Goal: Communication & Community: Ask a question

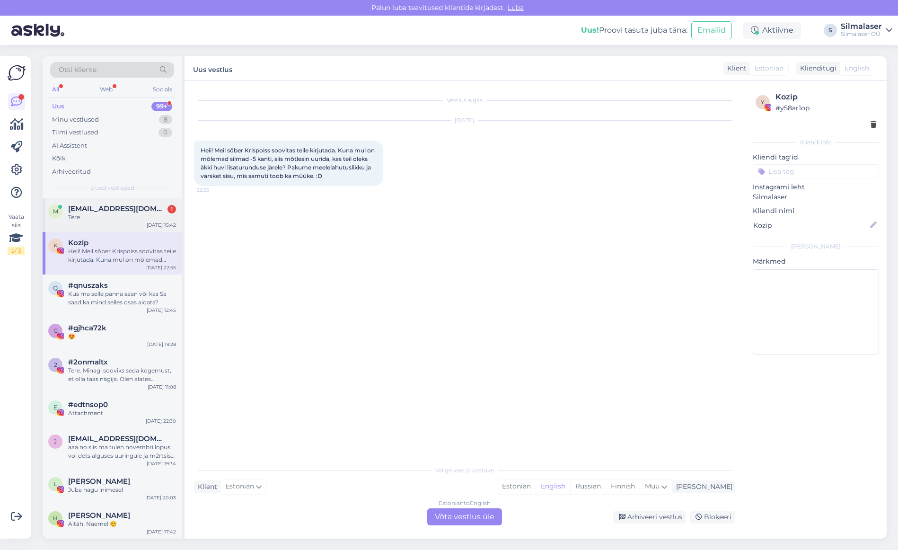
click at [117, 202] on div "m [EMAIL_ADDRESS][DOMAIN_NAME] 1 Tere [DATE] 15:42" at bounding box center [112, 215] width 139 height 34
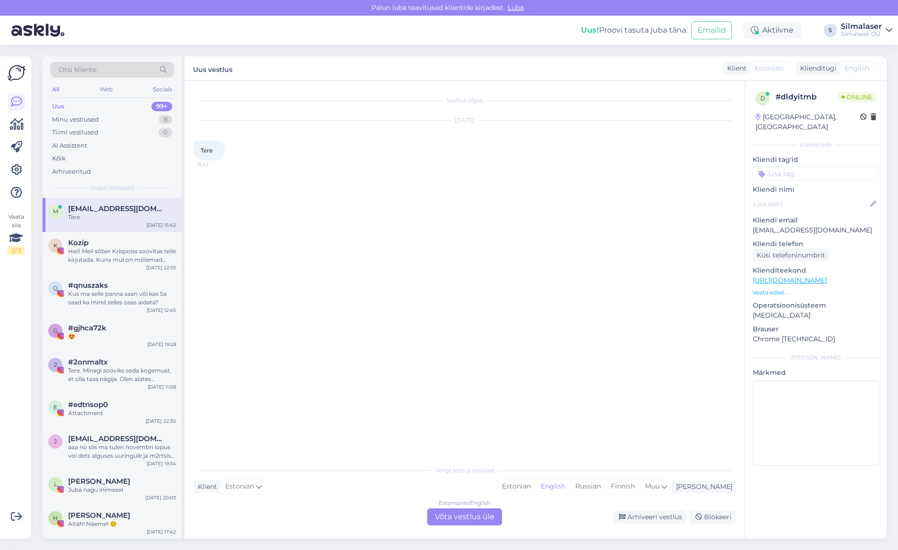
click at [868, 67] on span "English" at bounding box center [857, 68] width 25 height 10
click at [775, 69] on span "Estonian" at bounding box center [769, 68] width 29 height 10
click at [825, 66] on div "Klienditugi" at bounding box center [816, 68] width 40 height 10
click at [851, 66] on span "English" at bounding box center [857, 68] width 25 height 10
click at [474, 513] on div "Estonian to English Võta vestlus üle" at bounding box center [464, 516] width 75 height 17
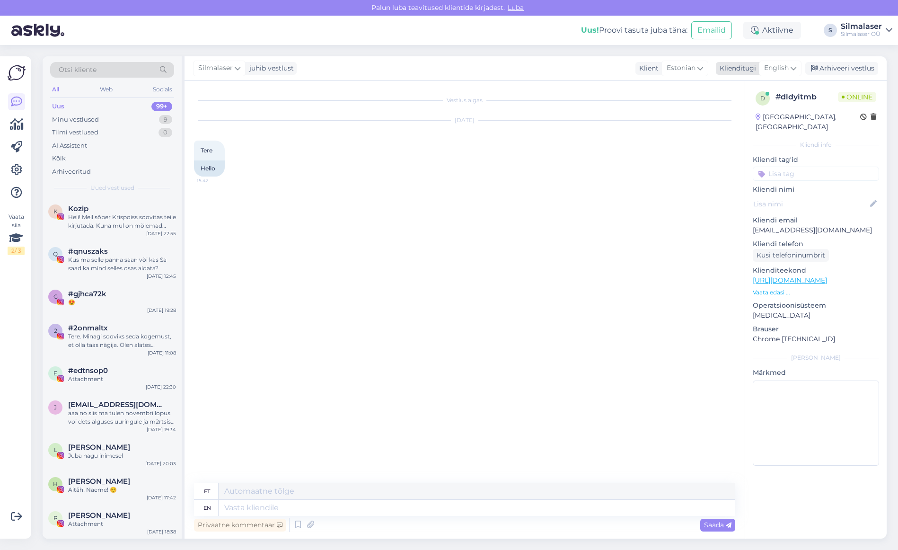
click at [787, 69] on span "English" at bounding box center [776, 68] width 25 height 10
click at [762, 123] on link "Estonian" at bounding box center [759, 125] width 104 height 15
click at [270, 503] on textarea at bounding box center [464, 506] width 541 height 20
click at [790, 69] on div "Estonian" at bounding box center [778, 68] width 47 height 15
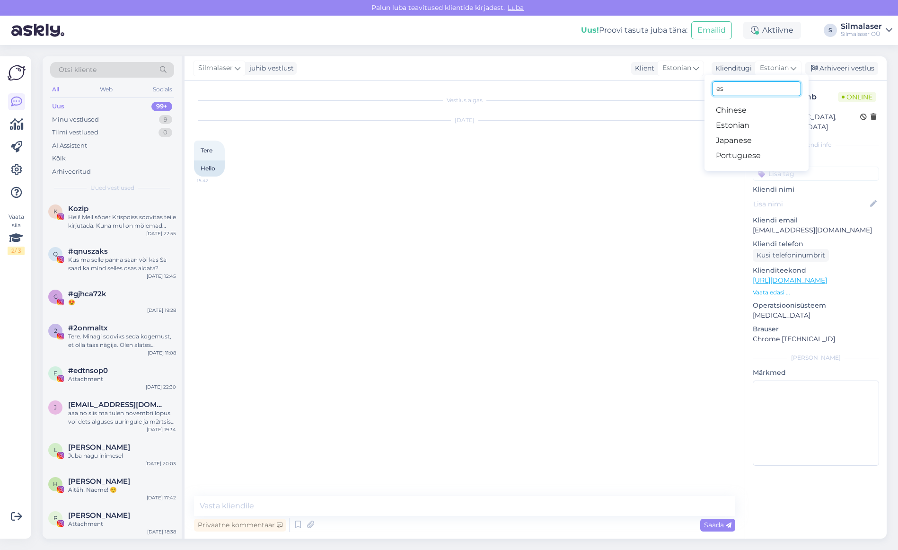
click at [746, 91] on input "es" at bounding box center [756, 88] width 89 height 15
type input "e"
type input "u"
type input "i"
type input "e"
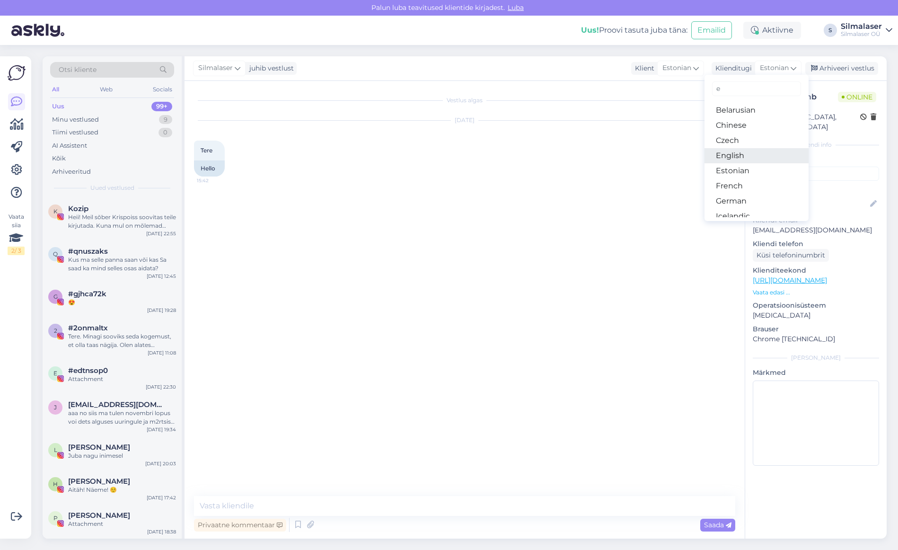
click at [734, 155] on link "English" at bounding box center [757, 155] width 104 height 15
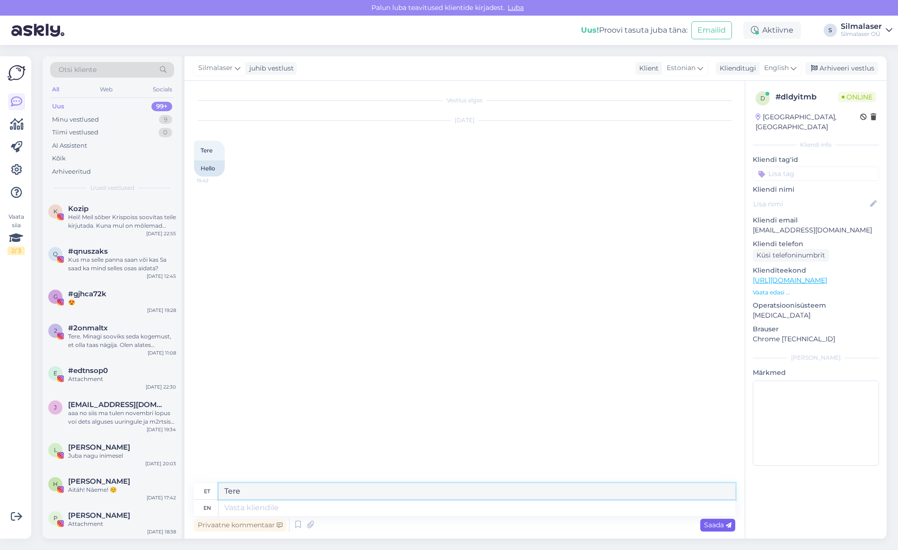
type textarea "Tere"
click at [706, 521] on span "Saada" at bounding box center [717, 525] width 27 height 9
drag, startPoint x: 272, startPoint y: 492, endPoint x: 196, endPoint y: 489, distance: 75.8
click at [197, 489] on div "et Tere" at bounding box center [464, 491] width 541 height 17
click at [791, 67] on icon at bounding box center [794, 68] width 6 height 10
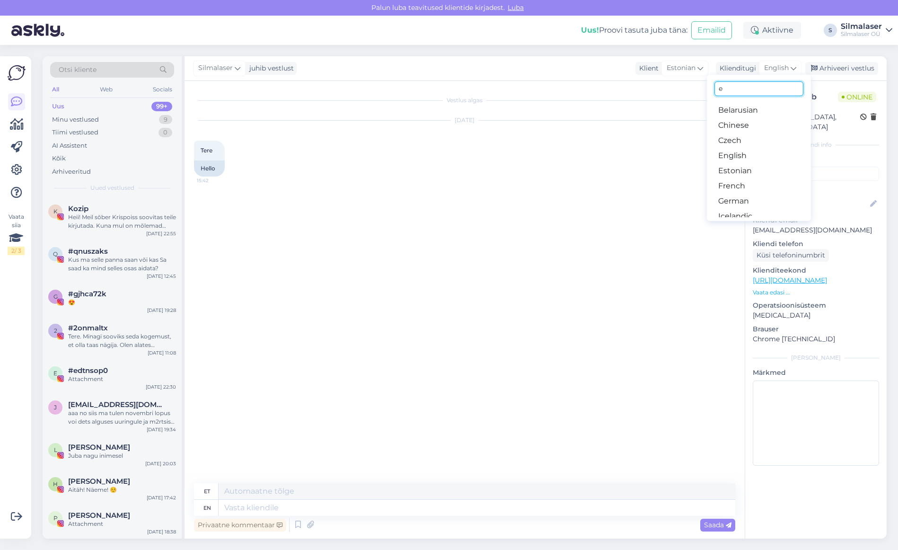
click at [772, 87] on input "e" at bounding box center [759, 88] width 89 height 15
type input "e"
click at [789, 71] on div "English" at bounding box center [780, 68] width 43 height 15
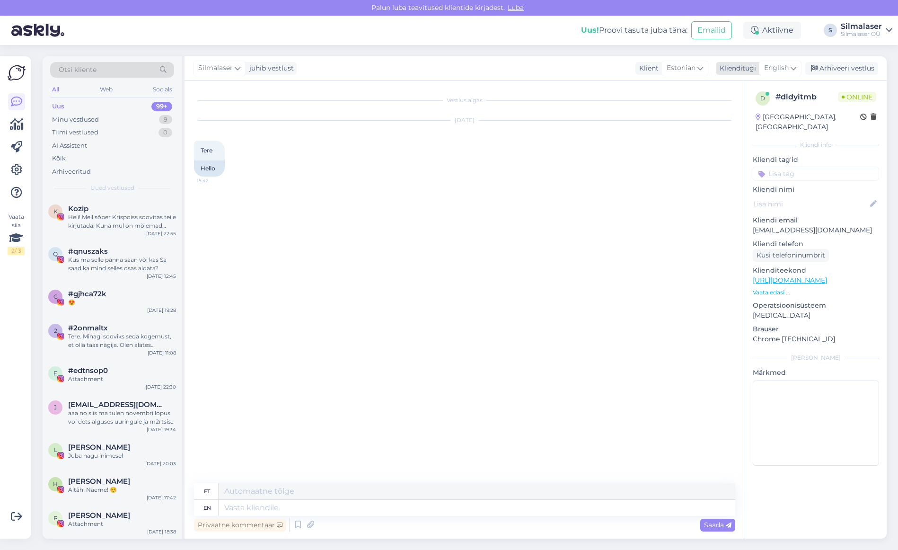
click at [790, 70] on div "English" at bounding box center [780, 68] width 43 height 15
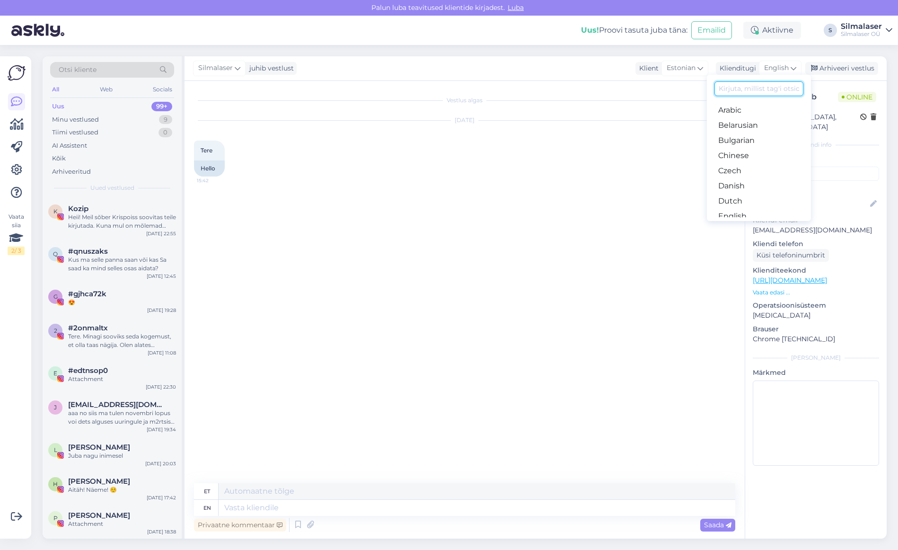
click at [769, 86] on input at bounding box center [759, 88] width 89 height 15
type input "es"
click at [760, 118] on link "Estonian" at bounding box center [759, 125] width 104 height 15
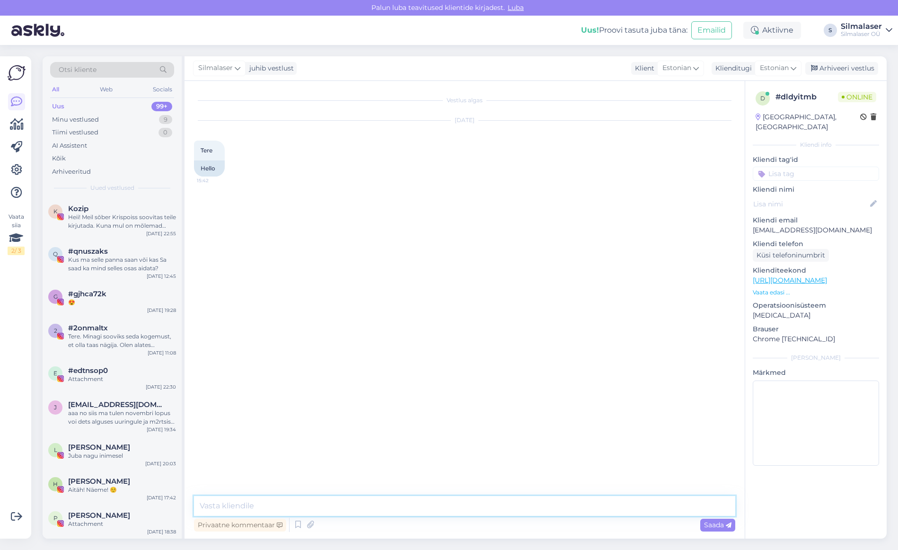
click at [302, 496] on textarea at bounding box center [464, 506] width 541 height 20
type textarea "Tere"
click at [734, 526] on div "Saada" at bounding box center [717, 525] width 35 height 13
